Goal: Ask a question

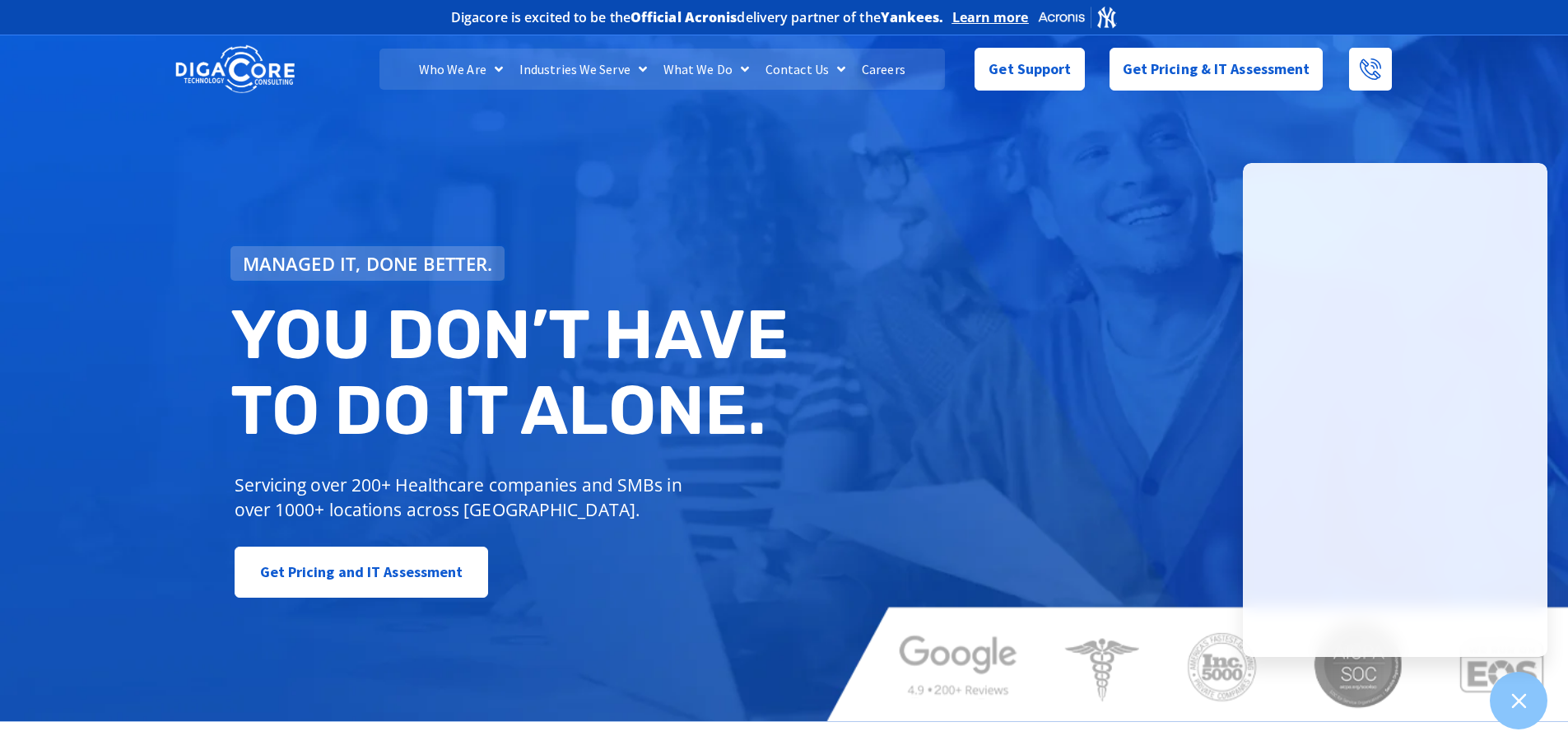
click at [819, 200] on div "Managed IT, done better. You don’t have to do IT alone. Servicing over 200+ Hea…" at bounding box center [784, 377] width 1568 height 690
click at [903, 292] on div "Managed IT, done better. You don’t have to do IT alone. Servicing over 200+ Hea…" at bounding box center [784, 377] width 1568 height 690
click at [662, 227] on div "Managed IT, done better. You don’t have to do IT alone. Servicing over 200+ Hea…" at bounding box center [784, 377] width 1568 height 690
click at [445, 163] on div "Managed IT, done better. You don’t have to do IT alone. Servicing over 200+ Hea…" at bounding box center [784, 377] width 1568 height 690
click at [336, 116] on div "Managed IT, done better. You don’t have to do IT alone. Servicing over 200+ Hea…" at bounding box center [784, 377] width 1568 height 690
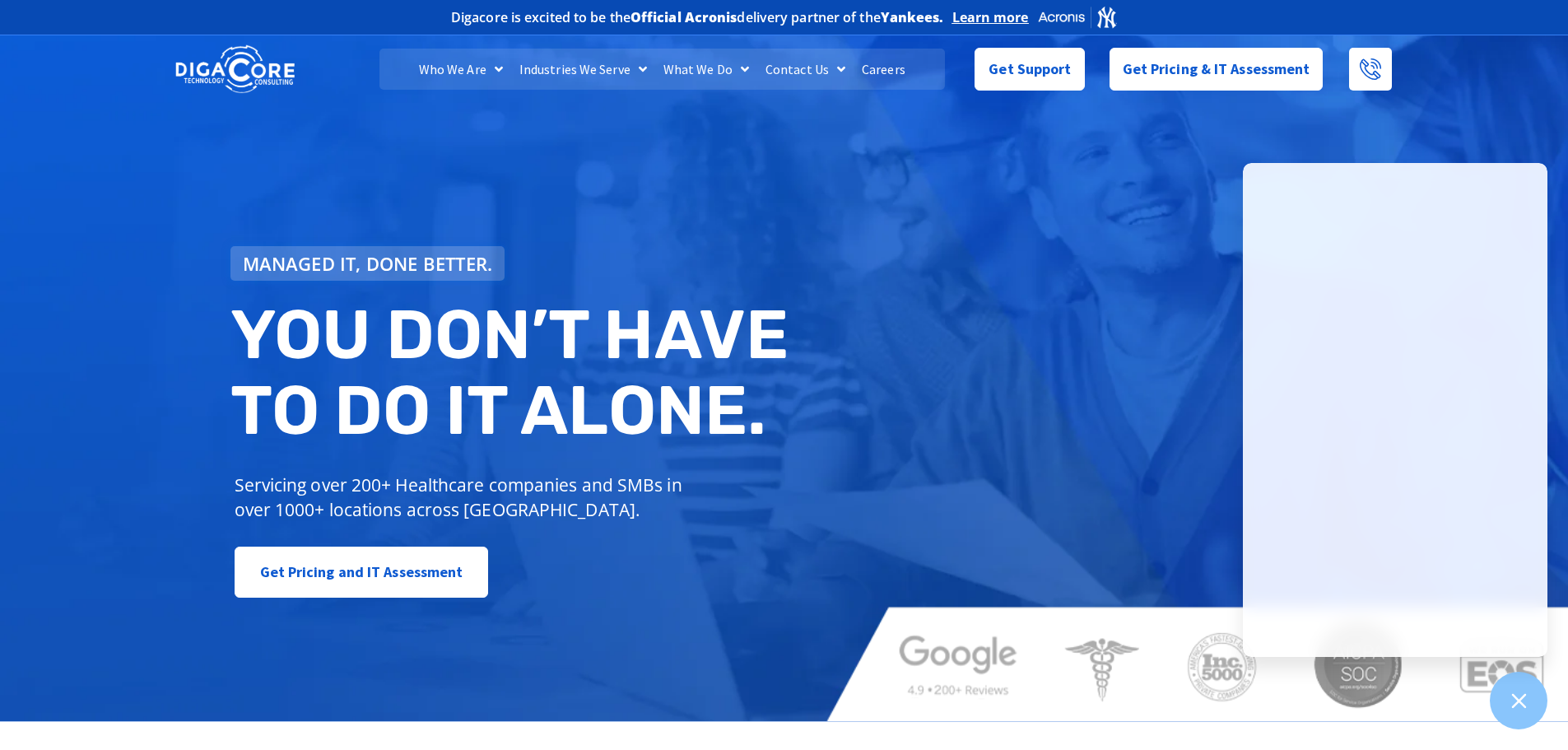
click at [328, 149] on div "Managed IT, done better. You don’t have to do IT alone. Servicing over 200+ Hea…" at bounding box center [784, 377] width 1568 height 690
click at [1045, 86] on div "Get Support" at bounding box center [1029, 69] width 110 height 43
click at [1029, 75] on span "Get Support" at bounding box center [1030, 62] width 83 height 33
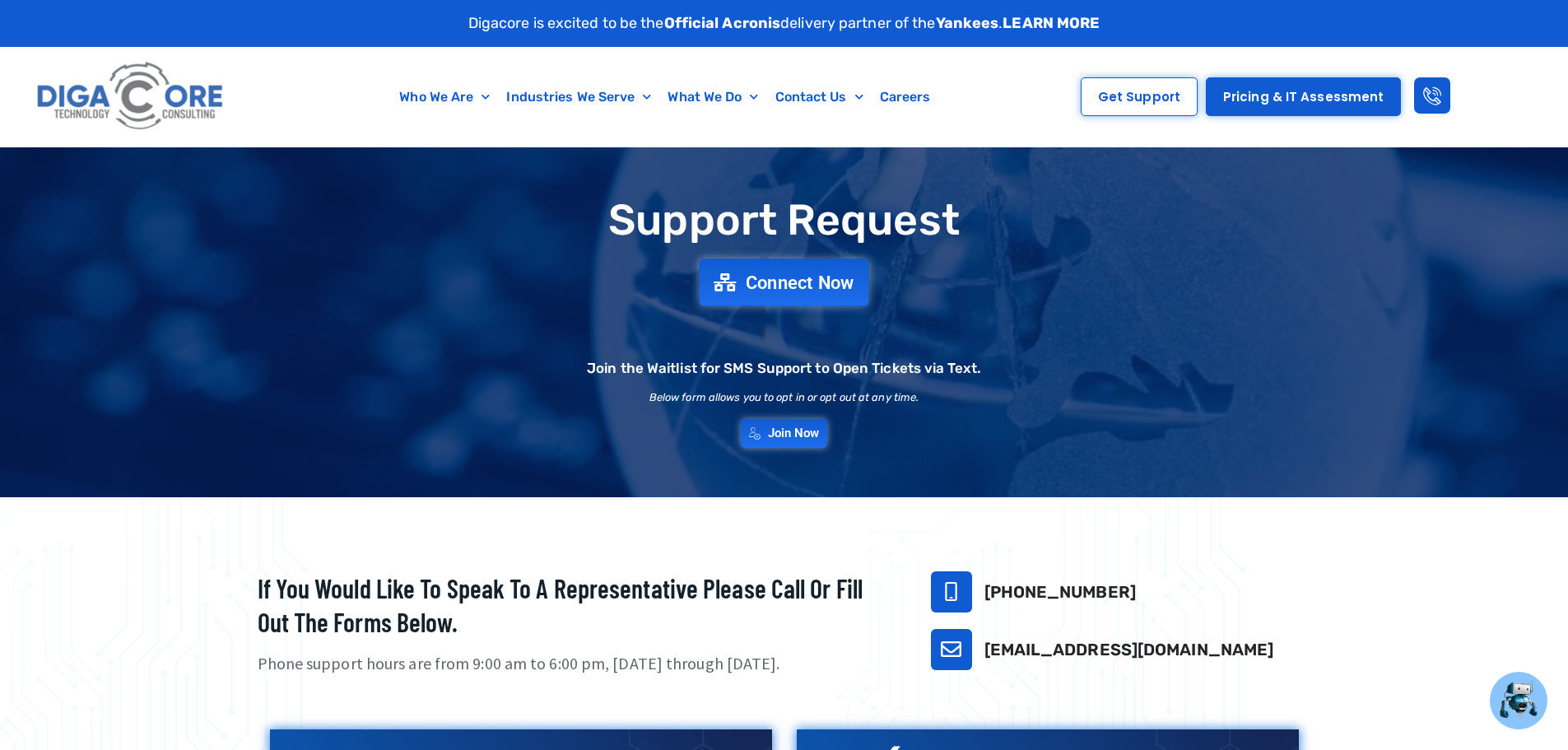
click at [788, 291] on span "Connect Now" at bounding box center [801, 282] width 109 height 18
